Goal: Find specific page/section: Find specific page/section

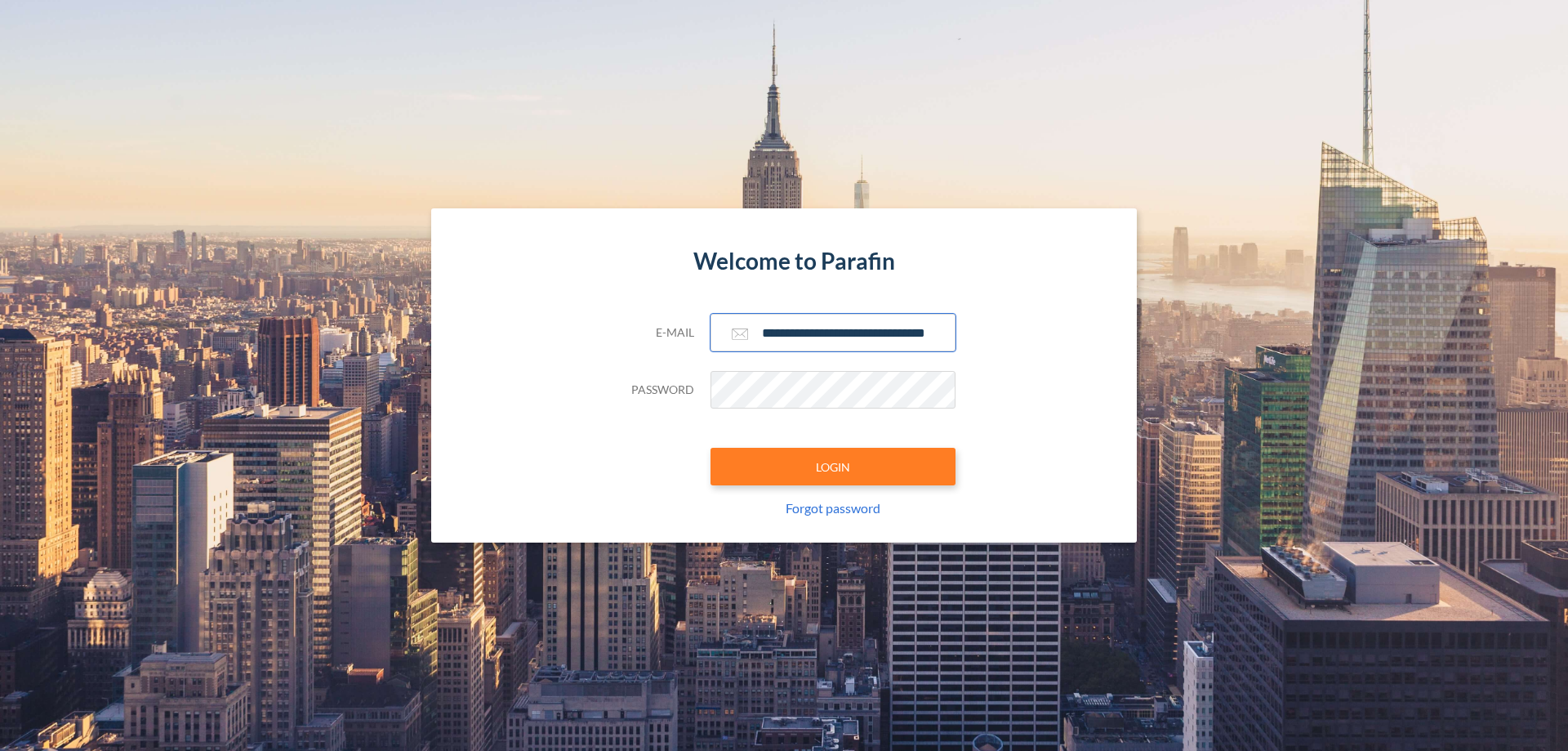
type input "**********"
click at [833, 467] on button "LOGIN" at bounding box center [833, 467] width 245 height 37
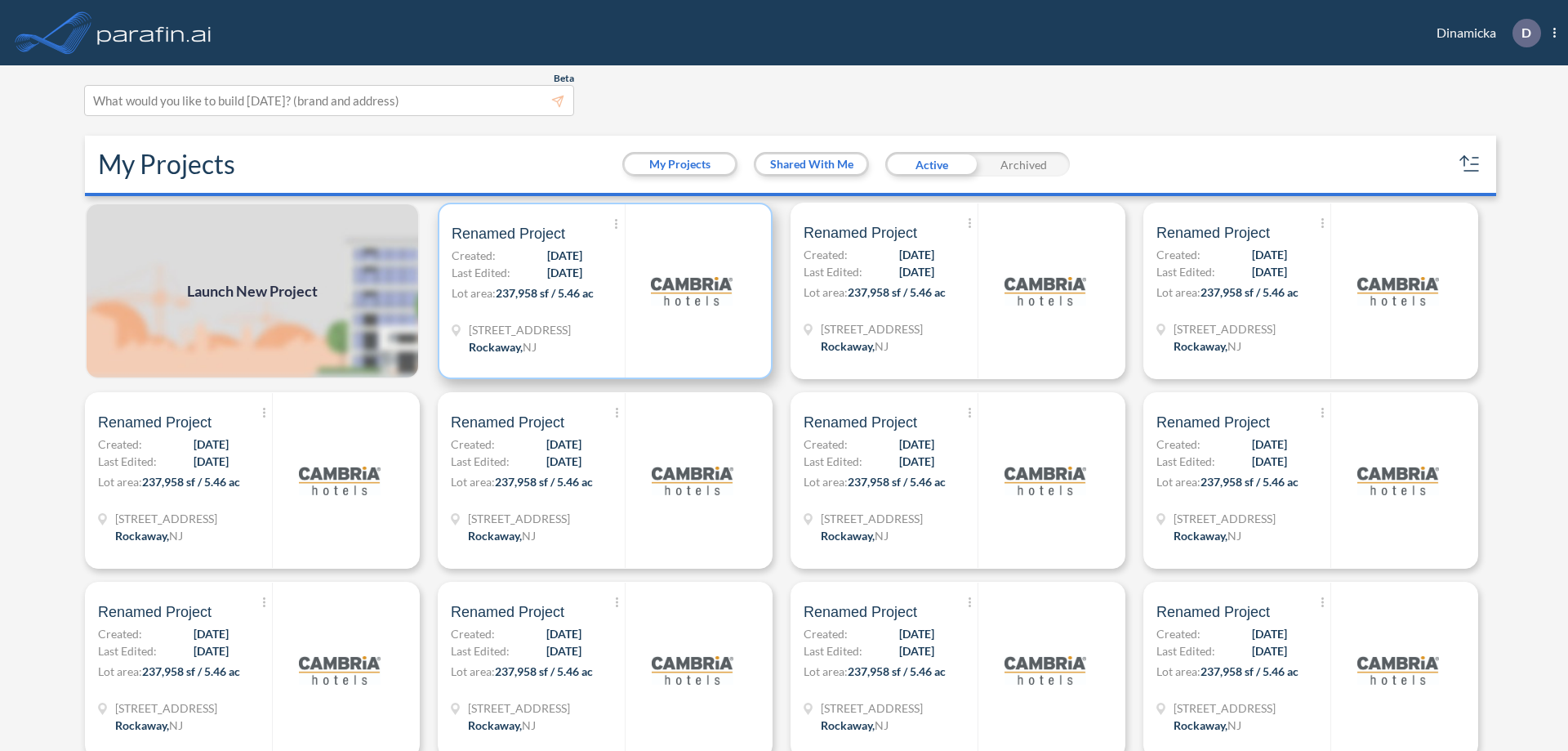
scroll to position [4, 0]
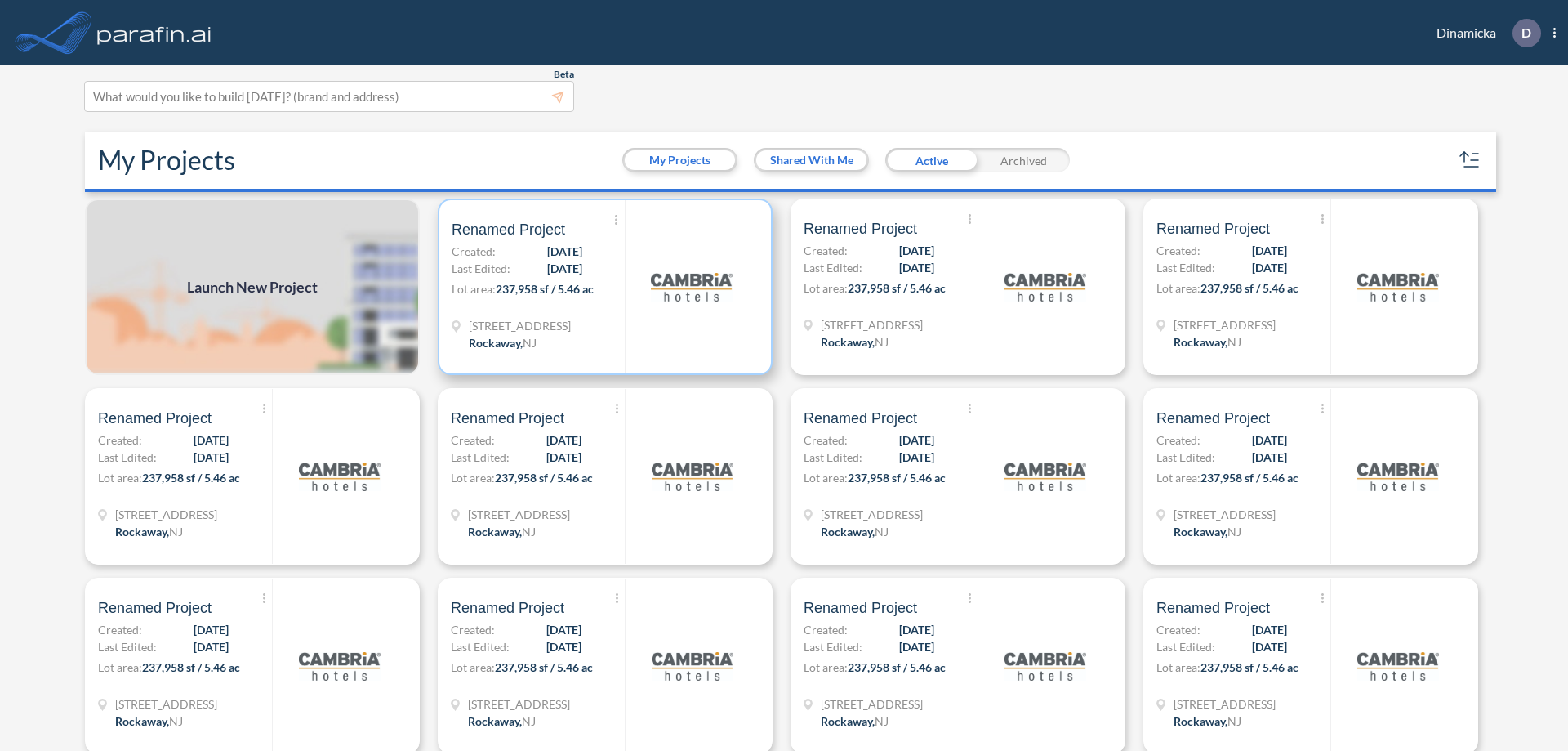
click at [602, 287] on p "Lot area: 237,958 sf / 5.46 ac" at bounding box center [538, 291] width 174 height 24
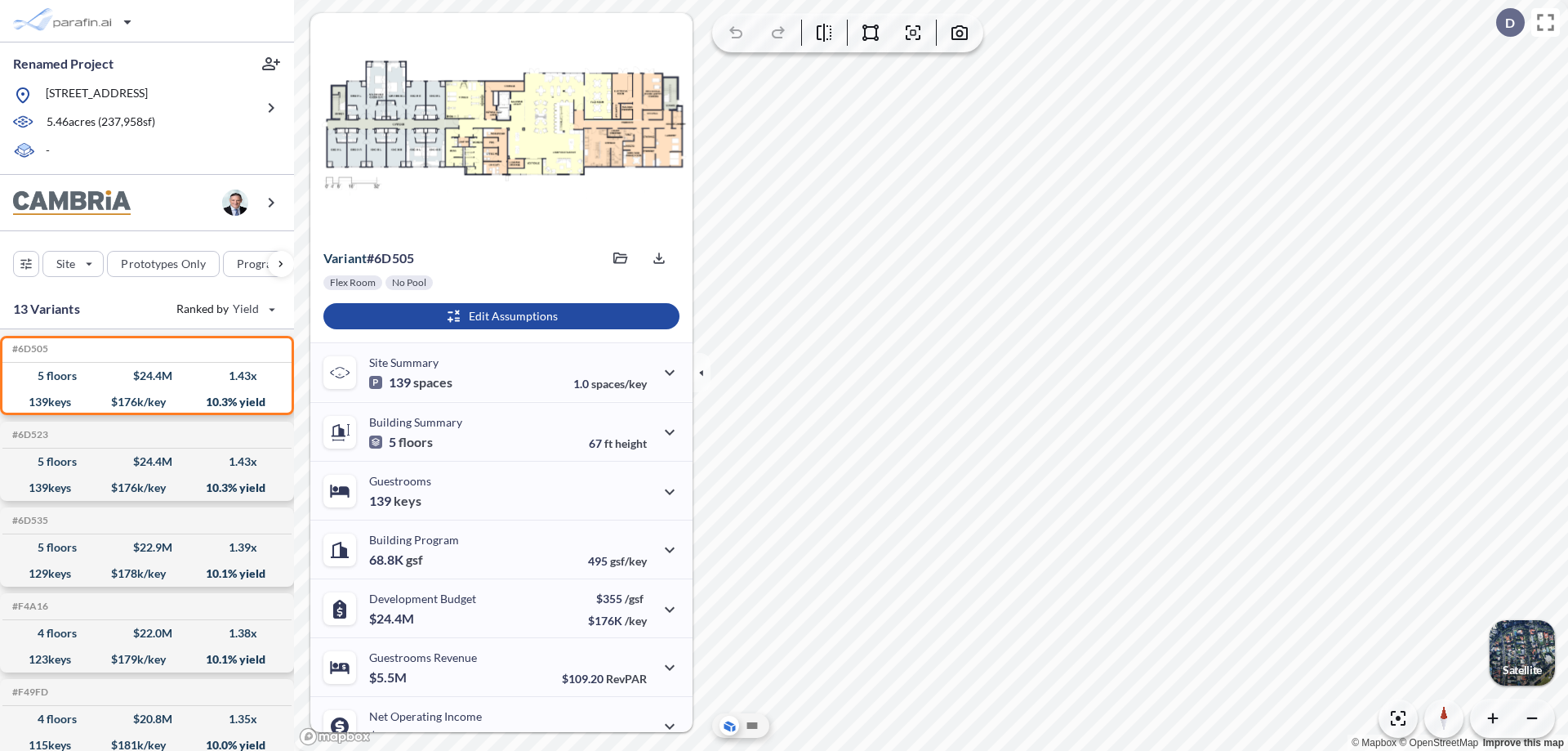
scroll to position [82, 0]
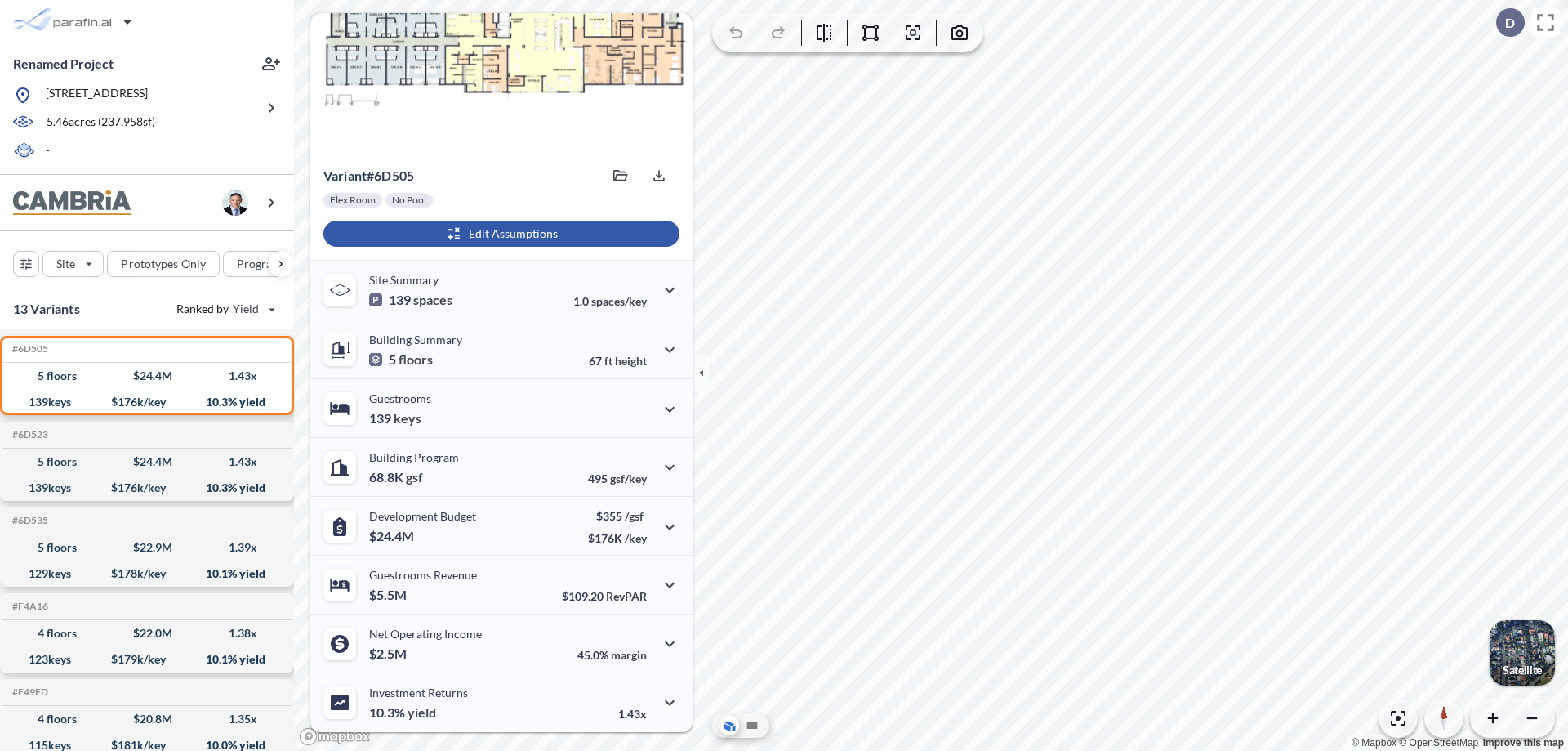
click at [499, 234] on div "button" at bounding box center [501, 234] width 356 height 27
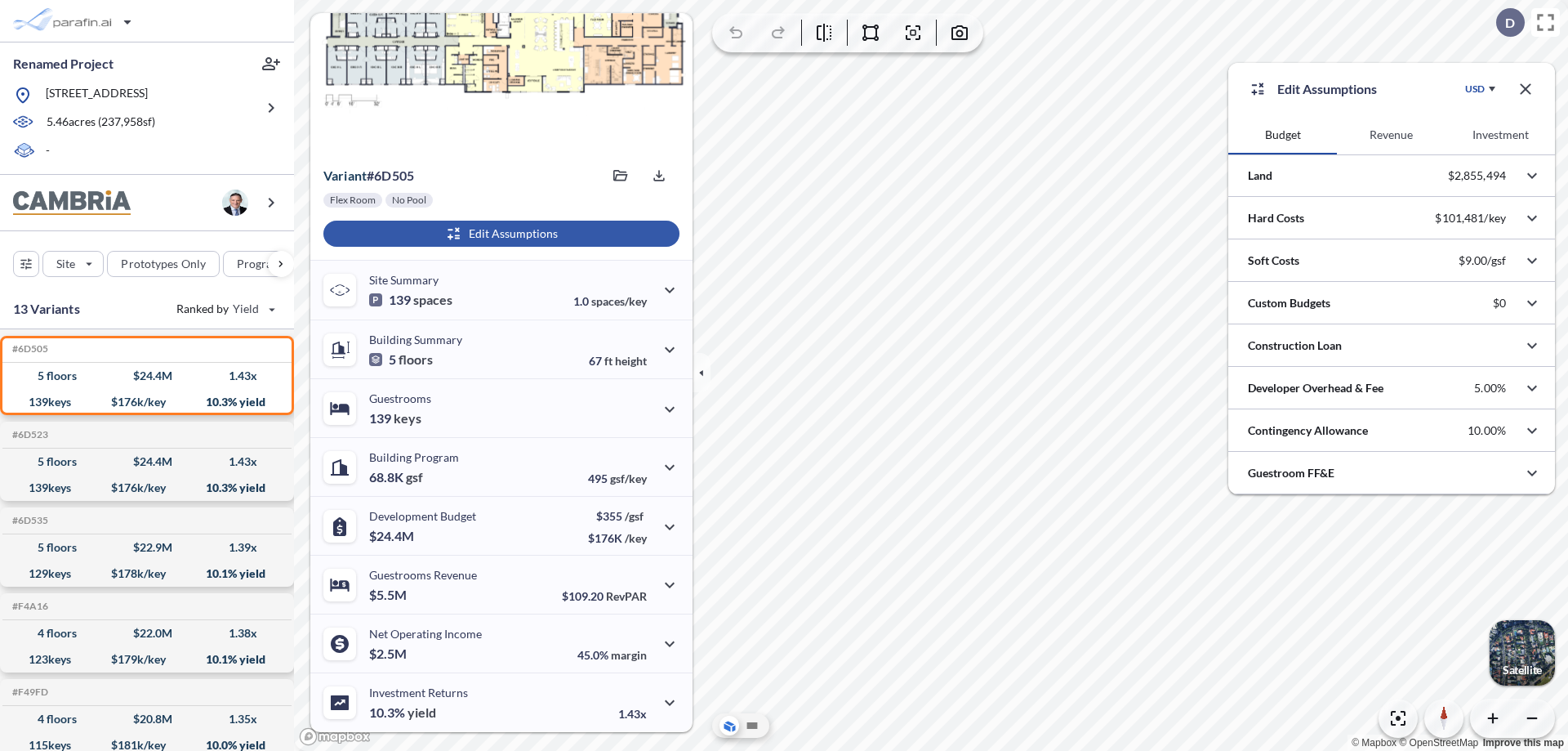
click at [1391, 135] on button "Revenue" at bounding box center [1391, 135] width 109 height 39
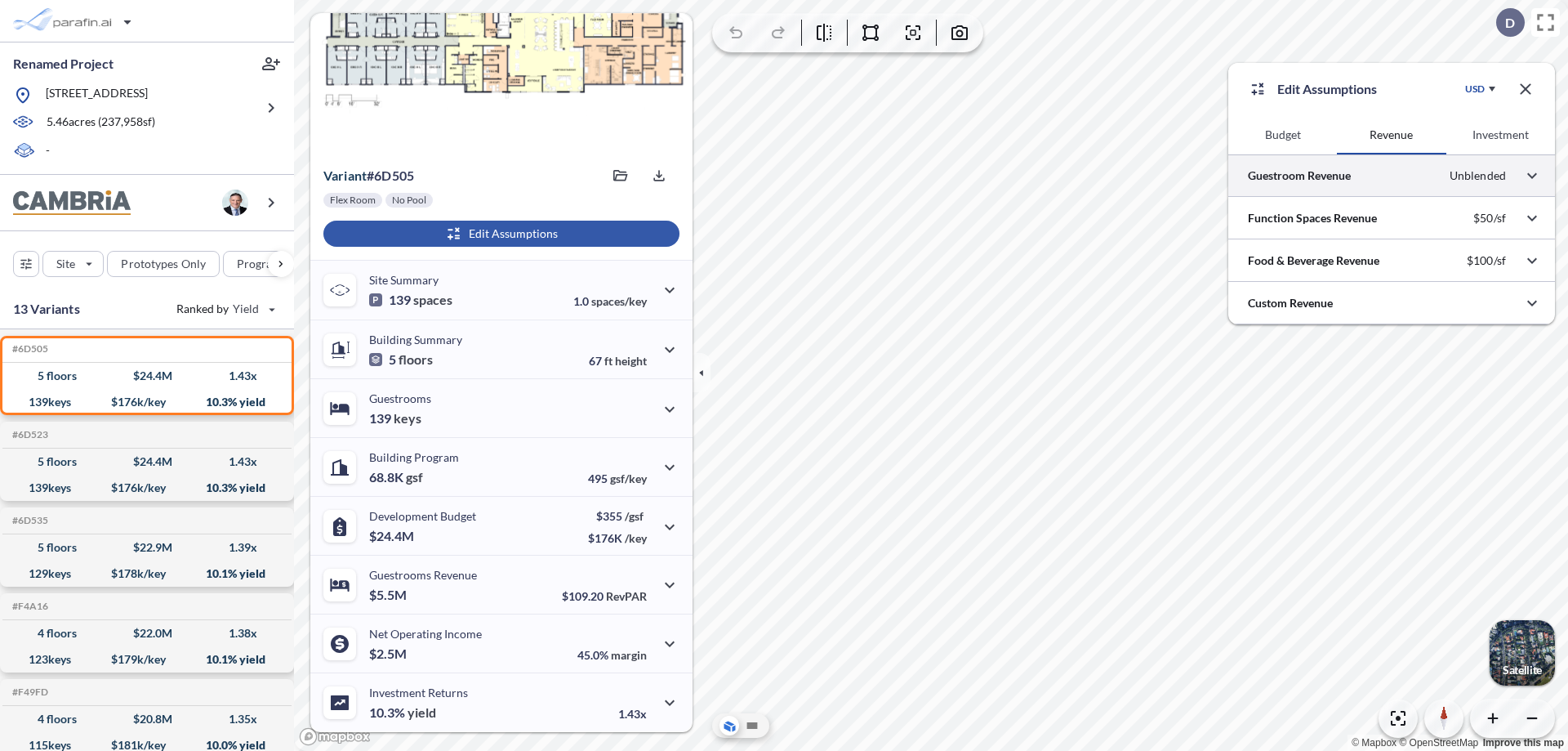
click at [1392, 175] on div at bounding box center [1391, 174] width 327 height 42
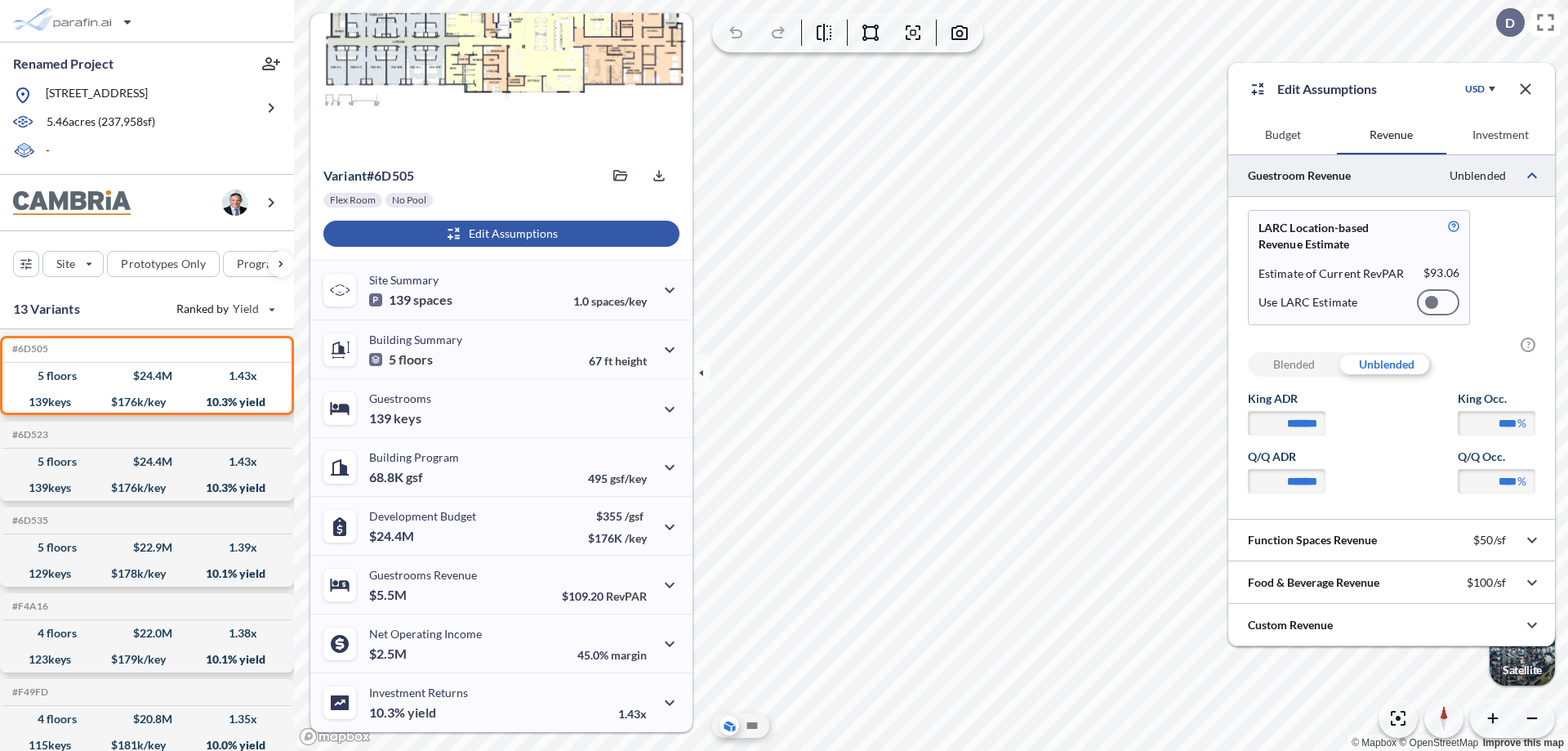
click at [1438, 302] on div at bounding box center [1438, 303] width 42 height 27
